Goal: Information Seeking & Learning: Learn about a topic

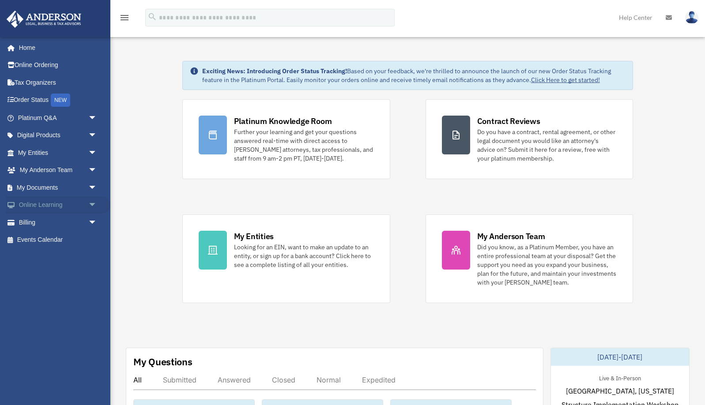
click at [51, 202] on link "Online Learning arrow_drop_down" at bounding box center [58, 205] width 104 height 18
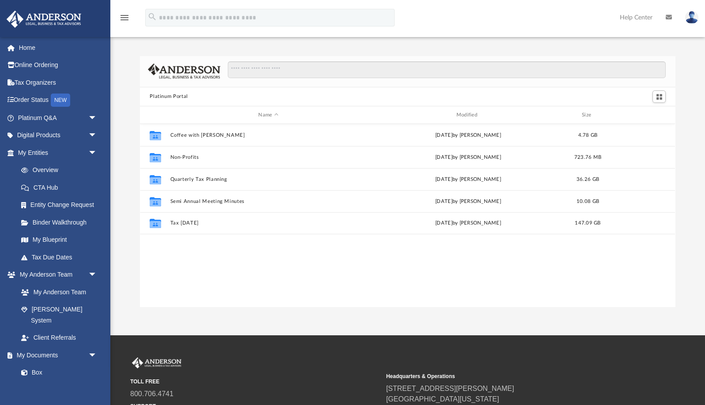
scroll to position [200, 535]
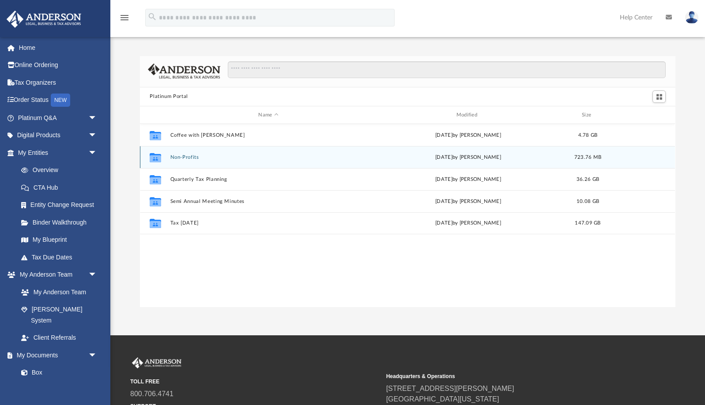
click at [180, 161] on div "Collaborated Folder Non-Profits Wed Jan 15 2025 by Matthew Moore 723.76 MB" at bounding box center [407, 157] width 535 height 22
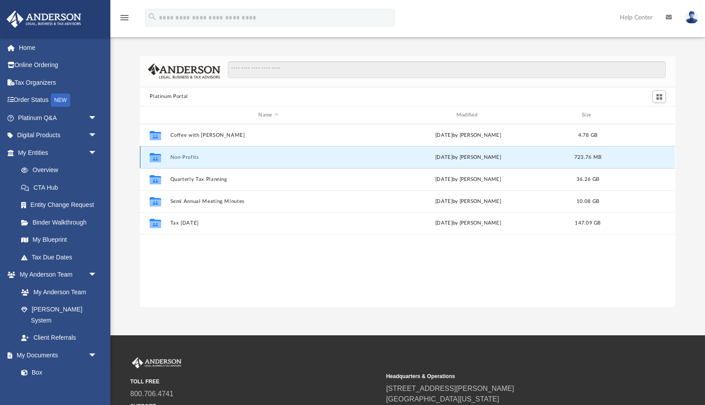
click at [181, 157] on button "Non-Profits" at bounding box center [268, 157] width 196 height 6
